Goal: Book appointment/travel/reservation

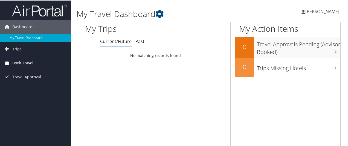
click at [19, 63] on span "Book Travel" at bounding box center [22, 63] width 21 height 14
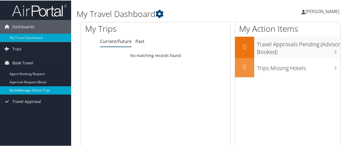
click at [28, 89] on link "Book/Manage Online Trips" at bounding box center [35, 90] width 71 height 8
